Goal: Navigation & Orientation: Find specific page/section

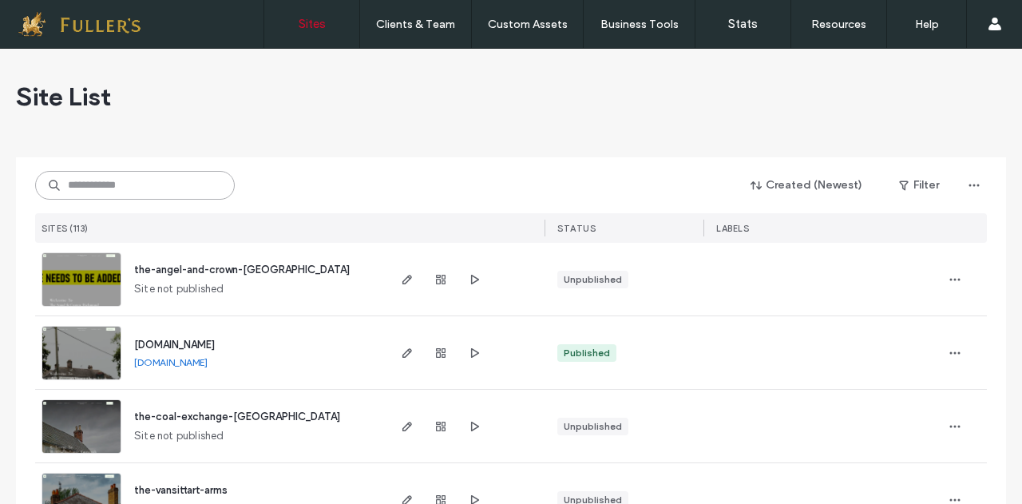
drag, startPoint x: 160, startPoint y: 176, endPoint x: 152, endPoint y: 178, distance: 8.1
click at [153, 178] on input at bounding box center [135, 185] width 200 height 29
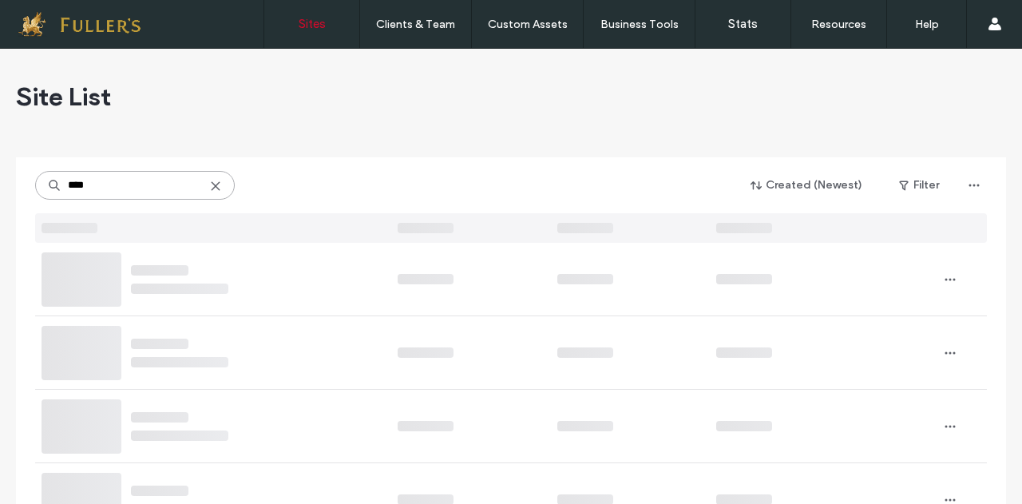
type input "****"
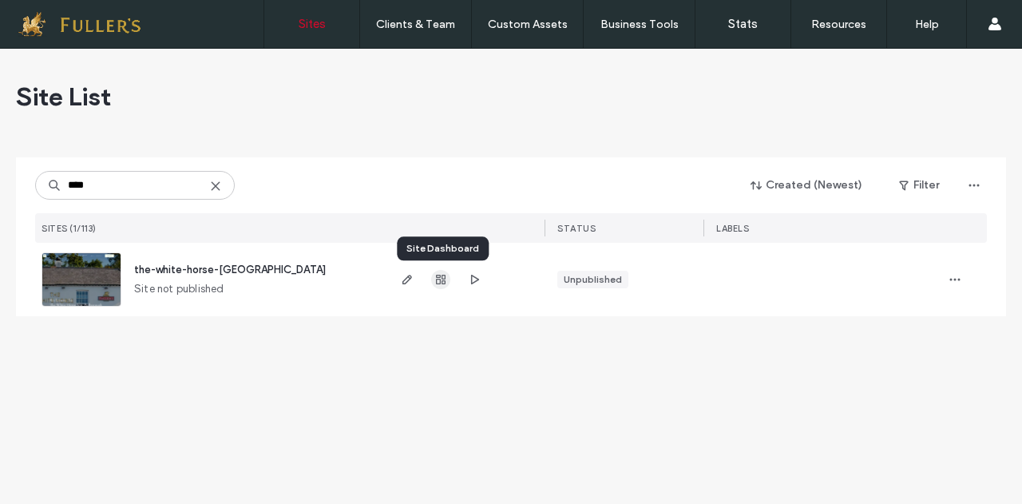
click at [439, 277] on use "button" at bounding box center [441, 280] width 10 height 10
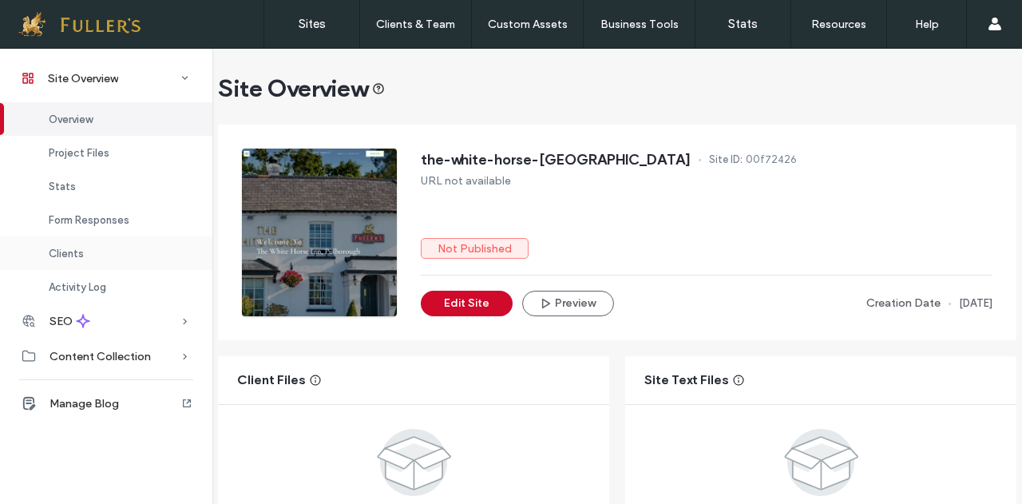
click at [70, 261] on div "Clients" at bounding box center [106, 253] width 212 height 34
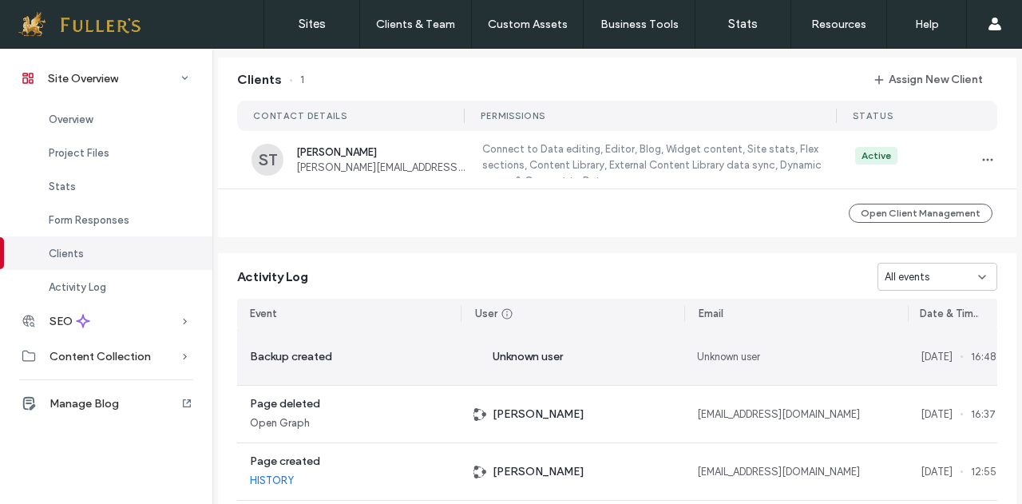
scroll to position [1290, 0]
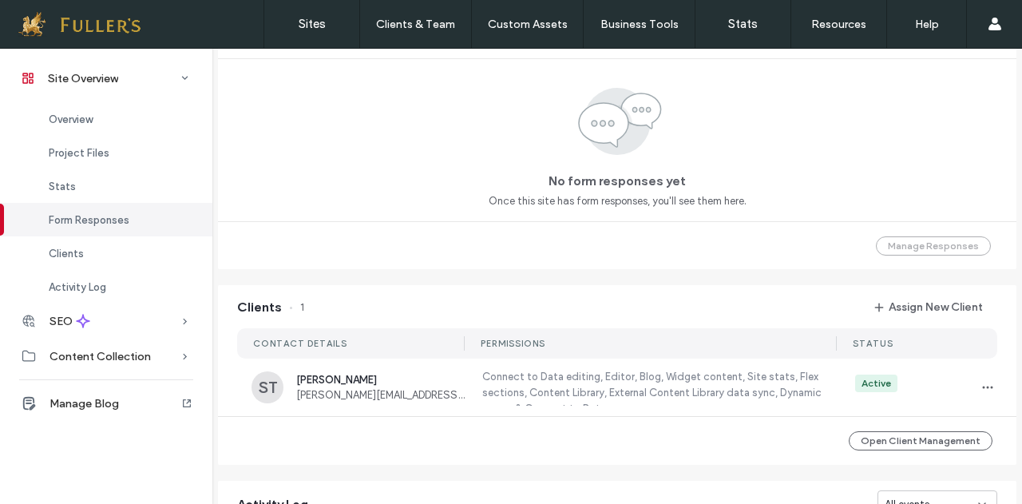
scroll to position [1130, 0]
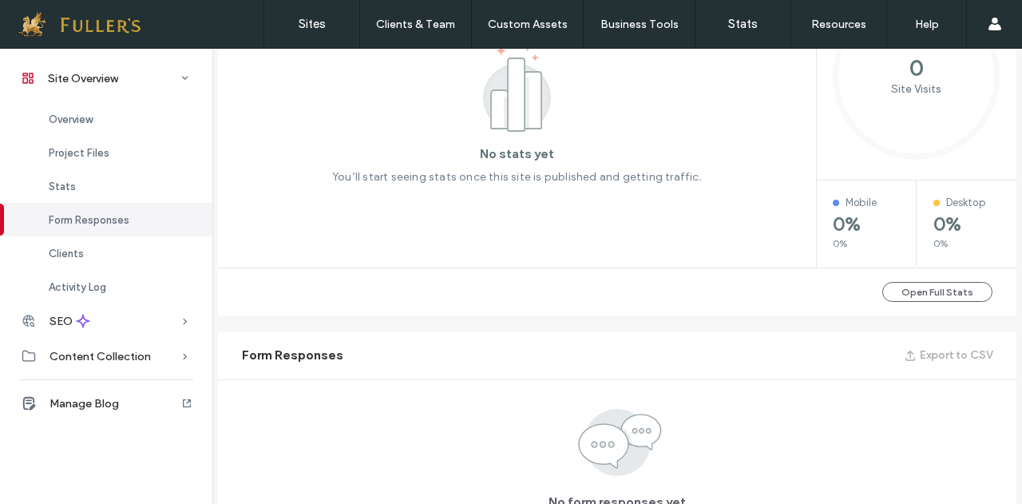
scroll to position [572, 0]
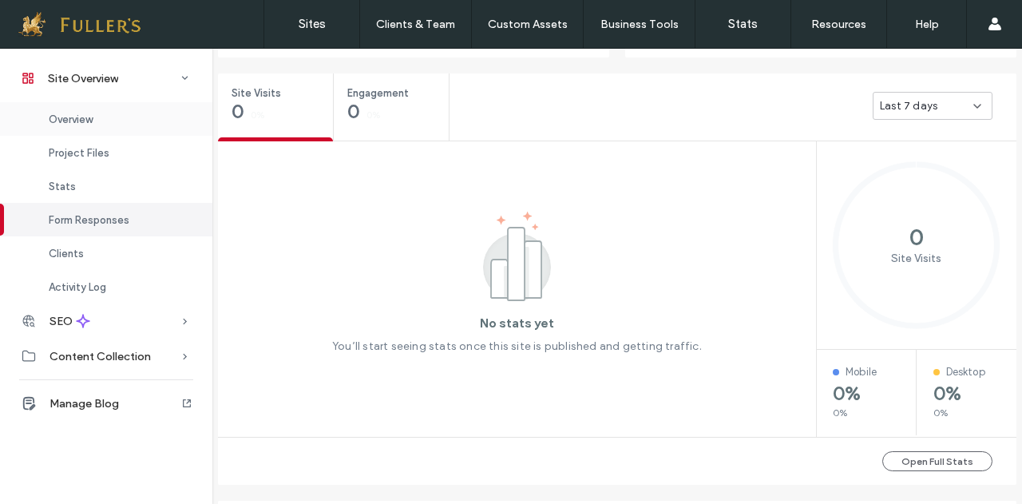
click at [74, 124] on span "Overview" at bounding box center [71, 119] width 44 height 12
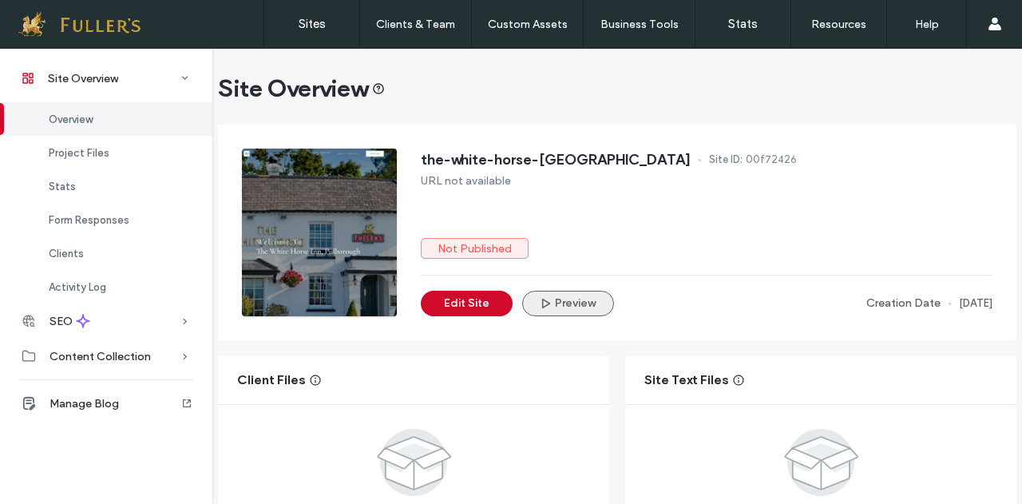
click at [559, 299] on button "Preview" at bounding box center [568, 304] width 92 height 26
click at [316, 25] on label "Sites" at bounding box center [312, 24] width 27 height 14
